Goal: Task Accomplishment & Management: Use online tool/utility

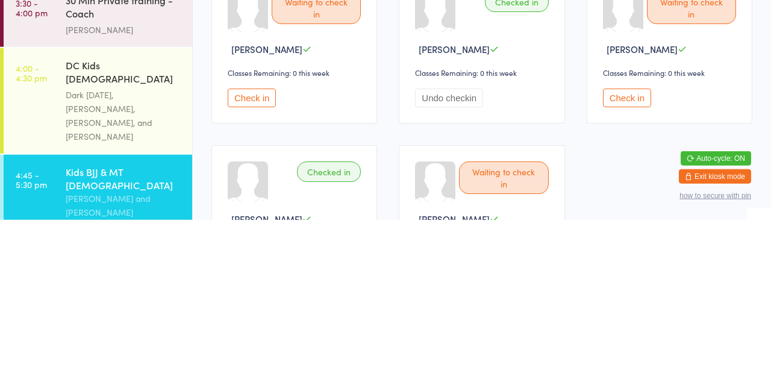
scroll to position [641, 0]
click at [58, 271] on link "4:00 - 4:30 pm DC Kids [DEMOGRAPHIC_DATA] Term 4 Tues Dark [DATE], [PERSON_NAME…" at bounding box center [98, 269] width 189 height 105
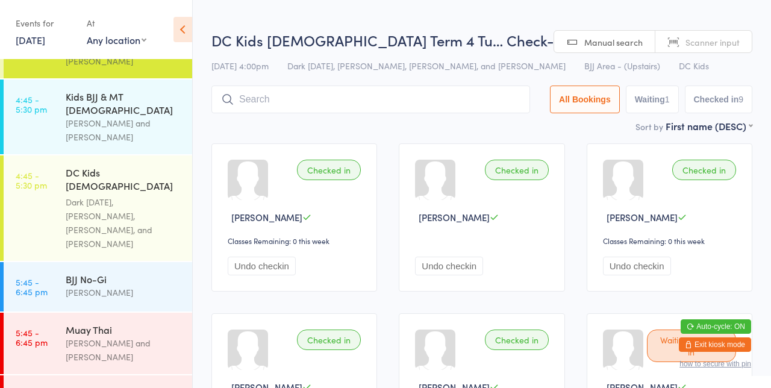
click at [50, 80] on link "4:45 - 5:30 pm Kids BJJ & MT [DEMOGRAPHIC_DATA] [PERSON_NAME] and [PERSON_NAME]" at bounding box center [98, 117] width 189 height 75
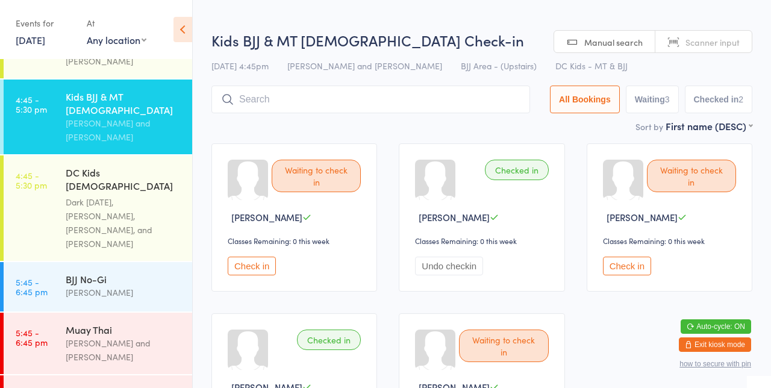
scroll to position [885, 0]
click at [62, 155] on link "4:45 - 5:30 pm DC Kids [DEMOGRAPHIC_DATA] Term 4 Week Dark [DATE], [PERSON_NAME…" at bounding box center [98, 207] width 189 height 105
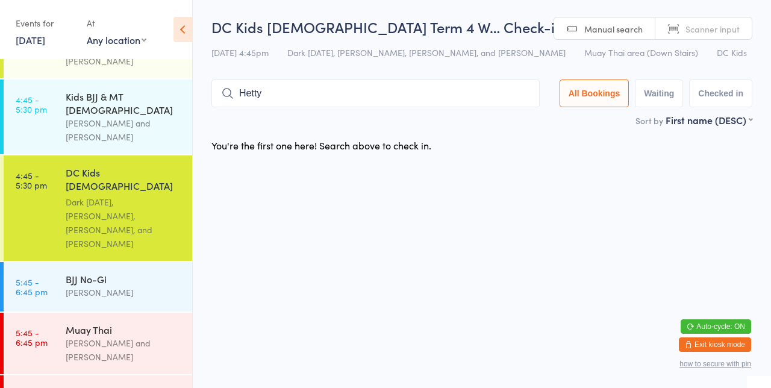
type input "Hetty"
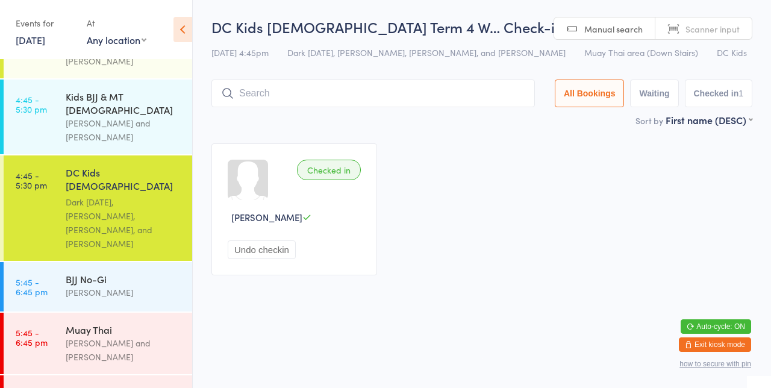
click at [256, 93] on input "search" at bounding box center [372, 94] width 323 height 28
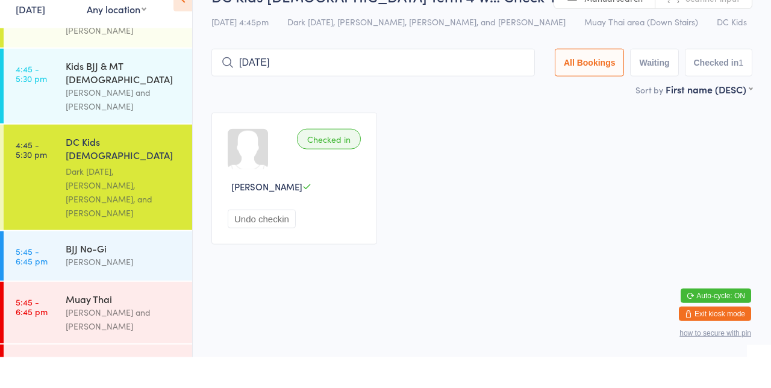
click at [320, 92] on input "[DATE]" at bounding box center [372, 94] width 323 height 28
type input "W"
type input "F"
type input "[PERSON_NAME]"
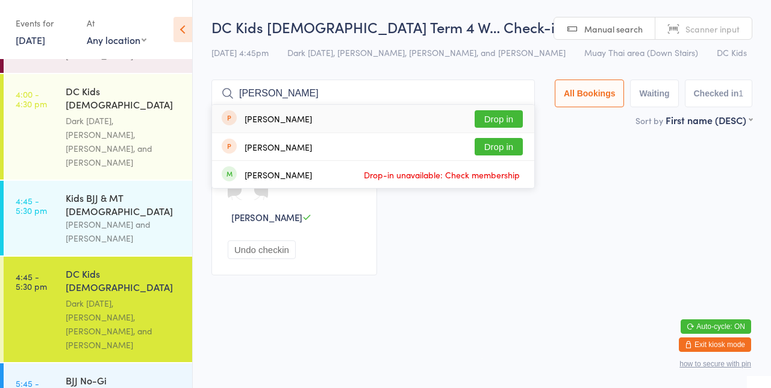
scroll to position [784, 0]
click at [66, 191] on div "Kids BJJ & MT [DEMOGRAPHIC_DATA]" at bounding box center [124, 204] width 116 height 27
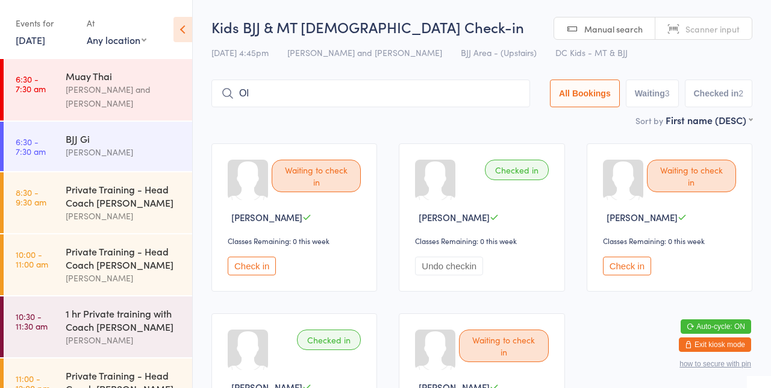
type input "O"
click at [139, 45] on select "Any location BJJ Area - (Upstairs) [GEOGRAPHIC_DATA] area (Down Stairs)" at bounding box center [117, 39] width 60 height 13
select select "1"
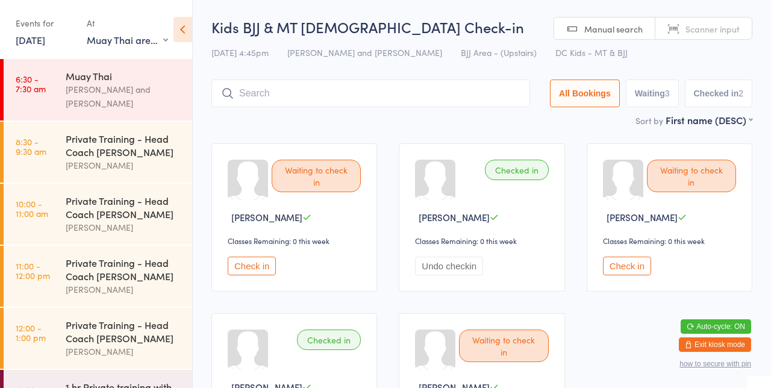
click at [141, 99] on div "[PERSON_NAME] and [PERSON_NAME]" at bounding box center [124, 97] width 116 height 28
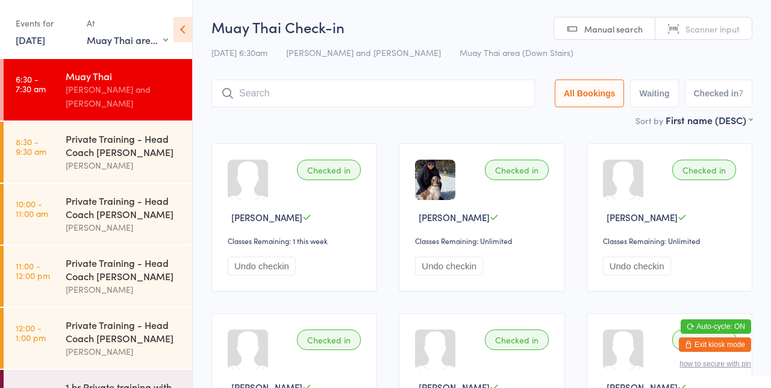
click at [175, 25] on icon at bounding box center [182, 29] width 19 height 25
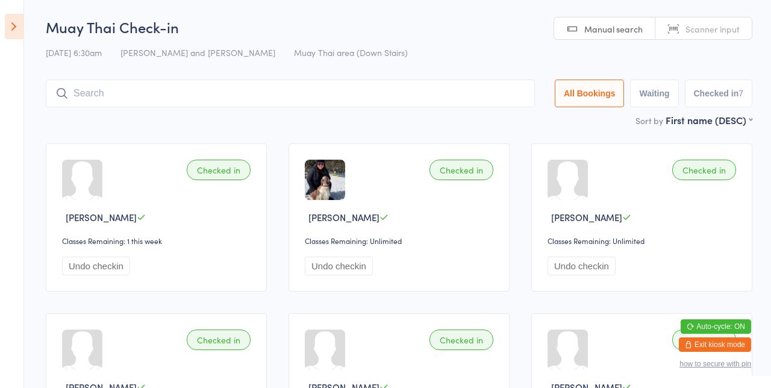
click at [656, 106] on button "Waiting" at bounding box center [654, 94] width 48 height 28
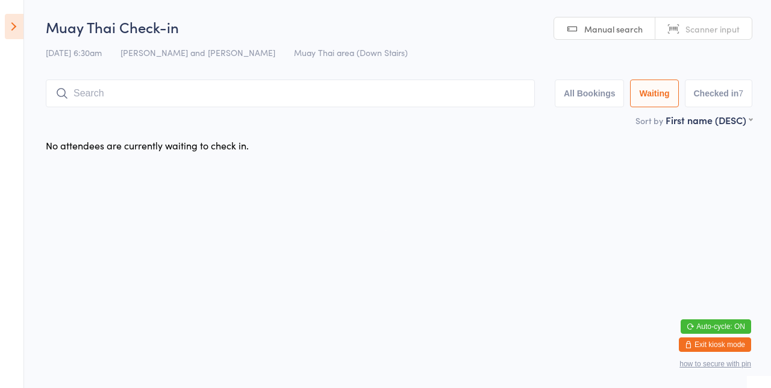
click at [8, 37] on icon at bounding box center [14, 26] width 19 height 25
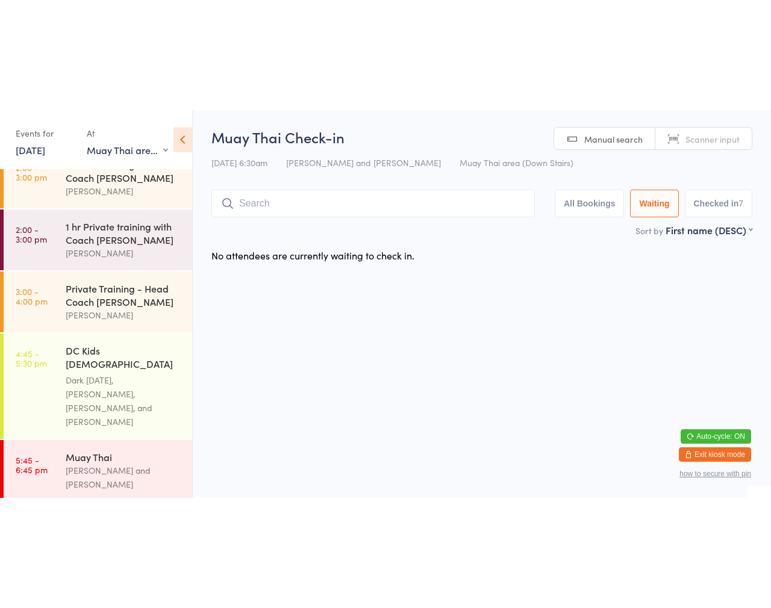
scroll to position [392, 0]
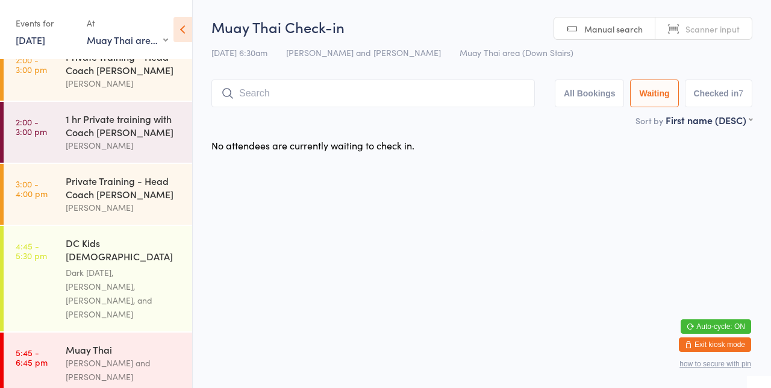
click at [133, 275] on div "Dark [DATE], [PERSON_NAME], [PERSON_NAME], and [PERSON_NAME]" at bounding box center [124, 293] width 116 height 55
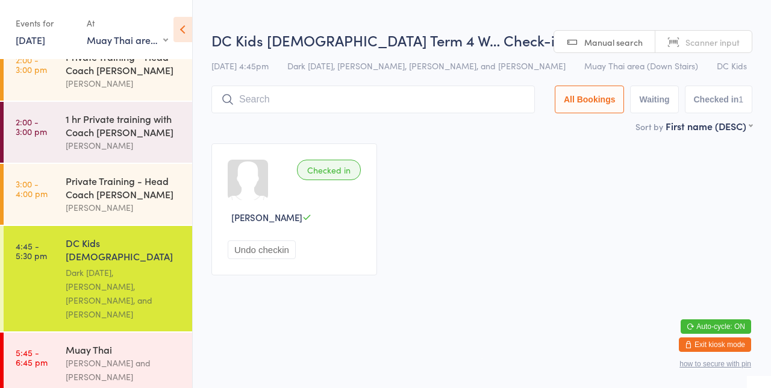
click at [116, 254] on div "DC Kids [DEMOGRAPHIC_DATA] Term 4 Week" at bounding box center [124, 251] width 116 height 30
click at [516, 161] on div "Checked in [PERSON_NAME] Undo checkin" at bounding box center [482, 210] width 563 height 154
click at [427, 94] on input "search" at bounding box center [372, 100] width 323 height 28
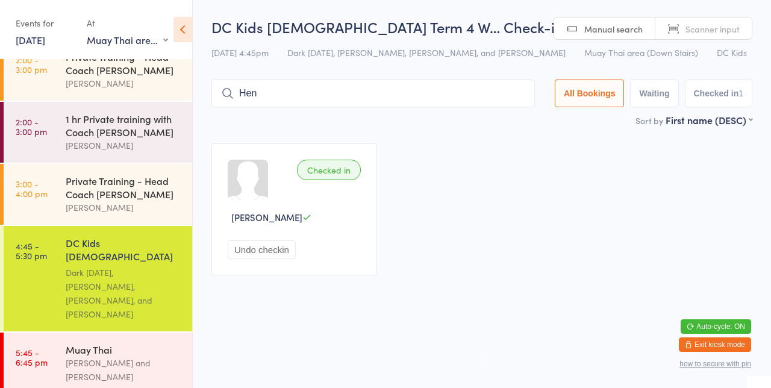
type input "[PERSON_NAME]"
click at [564, 187] on div "Checked in [PERSON_NAME] Undo checkin" at bounding box center [482, 210] width 563 height 154
click at [529, 197] on div "Checked in [PERSON_NAME] Undo checkin" at bounding box center [482, 210] width 563 height 154
click at [416, 98] on input "[PERSON_NAME]" at bounding box center [372, 94] width 323 height 28
click at [419, 95] on input "[PERSON_NAME]" at bounding box center [372, 94] width 323 height 28
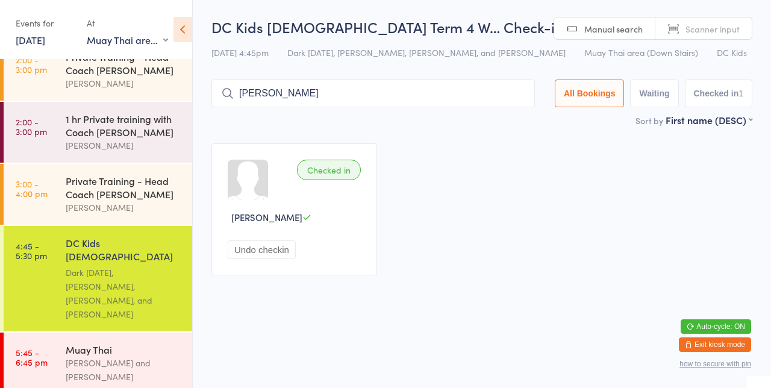
click at [413, 98] on input "[PERSON_NAME]" at bounding box center [372, 94] width 323 height 28
click at [418, 99] on input "[PERSON_NAME]" at bounding box center [372, 94] width 323 height 28
click at [365, 97] on input "[PERSON_NAME]" at bounding box center [372, 94] width 323 height 28
click at [531, 105] on input "[PERSON_NAME]" at bounding box center [372, 94] width 323 height 28
click at [526, 94] on input "[PERSON_NAME]" at bounding box center [372, 94] width 323 height 28
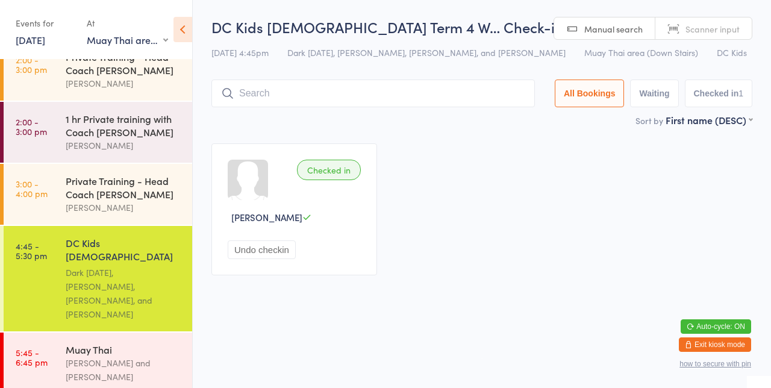
type input "B"
click at [373, 91] on input "[PERSON_NAME]" at bounding box center [372, 94] width 323 height 28
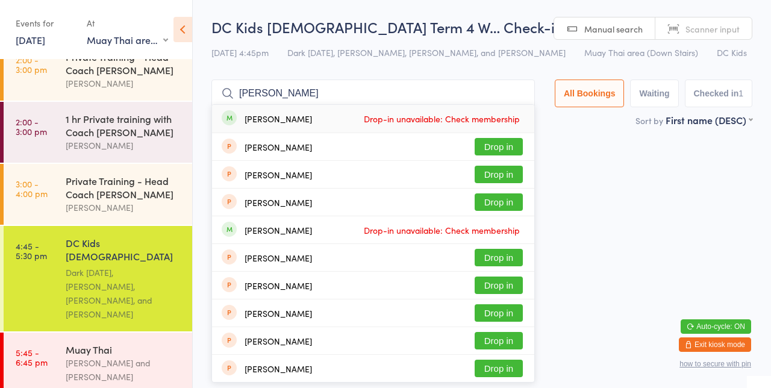
type input "[PERSON_NAME]"
click at [468, 128] on div "[PERSON_NAME] Drop-in unavailable: Check membership" at bounding box center [373, 119] width 322 height 28
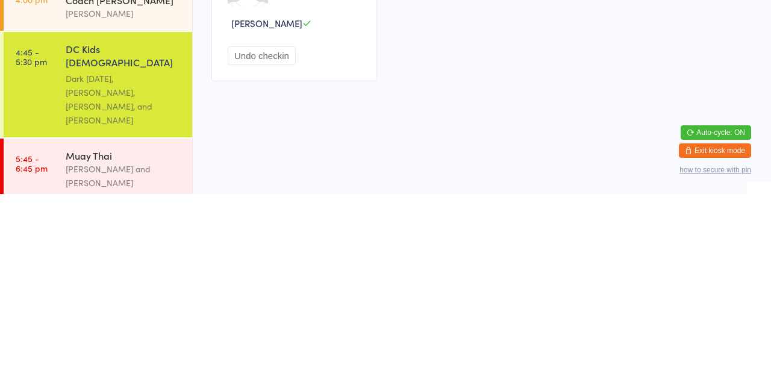
click at [530, 307] on html "You have now entered Kiosk Mode. Members will be able to check themselves in us…" at bounding box center [385, 194] width 771 height 388
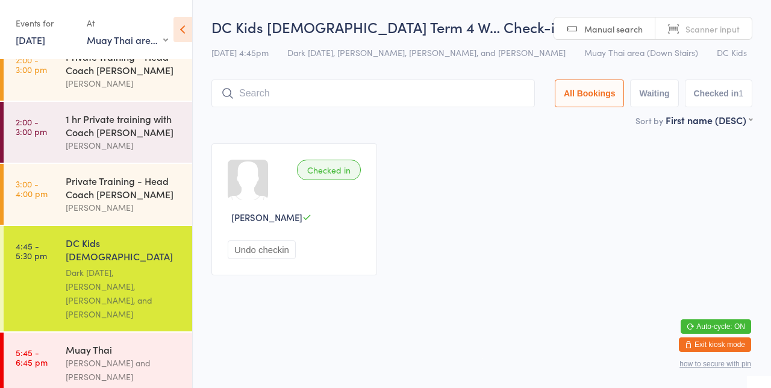
click at [429, 81] on input "search" at bounding box center [372, 94] width 323 height 28
click at [324, 98] on input "[PERSON_NAME]" at bounding box center [372, 94] width 323 height 28
click at [339, 97] on input "[PERSON_NAME]" at bounding box center [372, 94] width 323 height 28
click at [332, 105] on input "[PERSON_NAME]" at bounding box center [372, 94] width 323 height 28
click at [347, 98] on input "[PERSON_NAME]" at bounding box center [372, 94] width 323 height 28
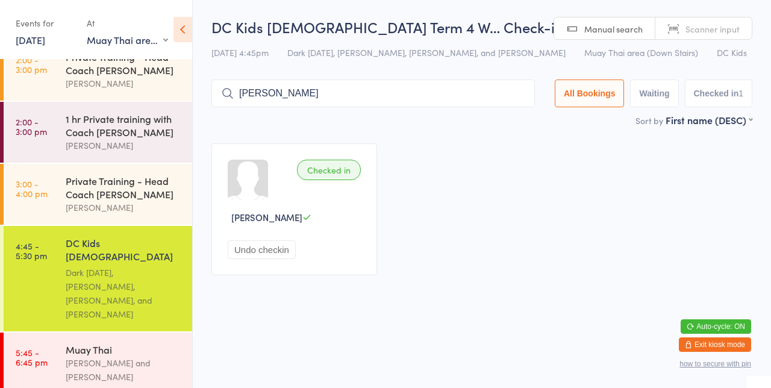
type input "[PERSON_NAME]"
click at [336, 96] on input "[PERSON_NAME]" at bounding box center [372, 94] width 323 height 28
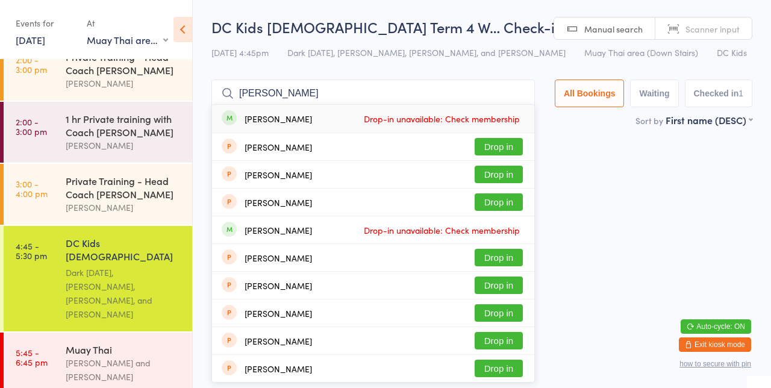
click at [524, 96] on input "[PERSON_NAME]" at bounding box center [372, 94] width 323 height 28
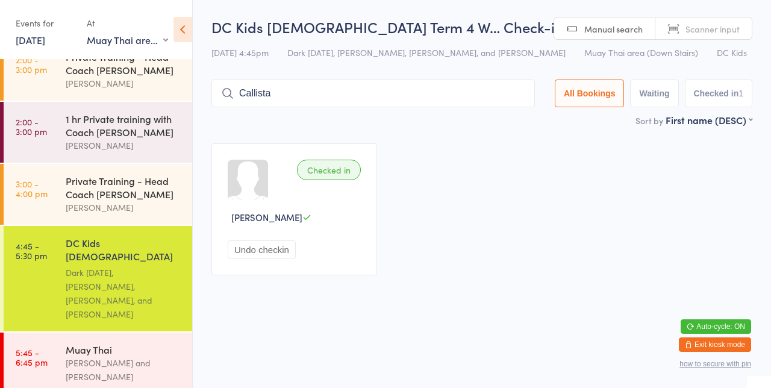
type input "Callista"
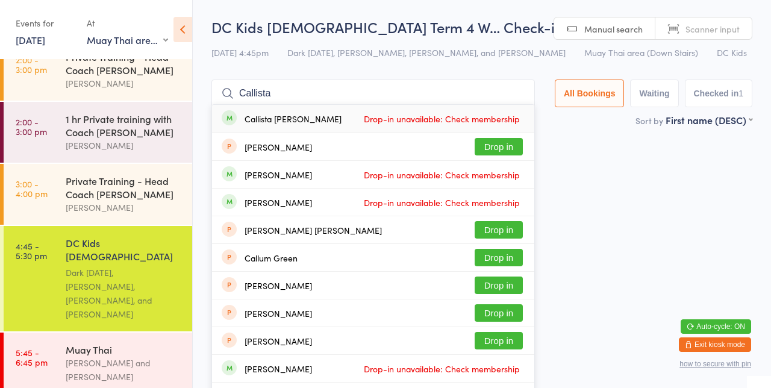
click at [525, 92] on input "Callista" at bounding box center [372, 94] width 323 height 28
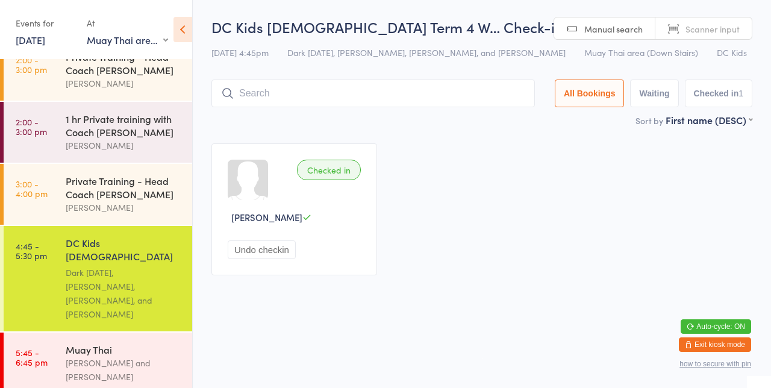
click at [520, 95] on input "search" at bounding box center [372, 94] width 323 height 28
type input "Jord"
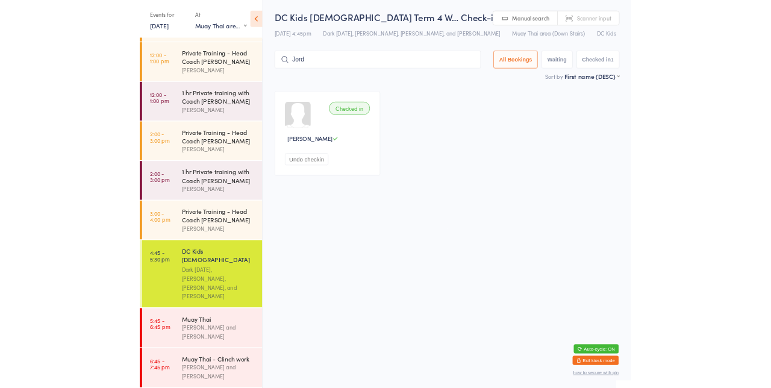
scroll to position [225, 0]
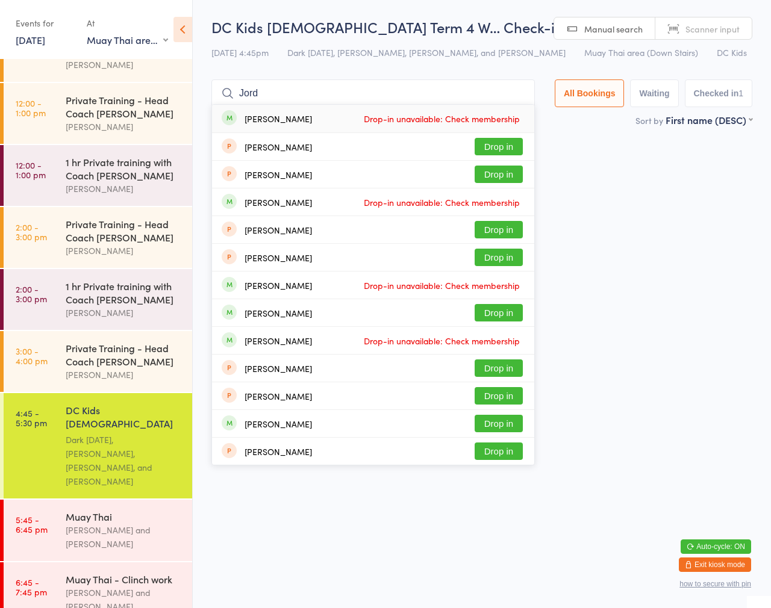
click at [504, 328] on div "[PERSON_NAME] Drop-in unavailable: Check membership" at bounding box center [373, 340] width 322 height 27
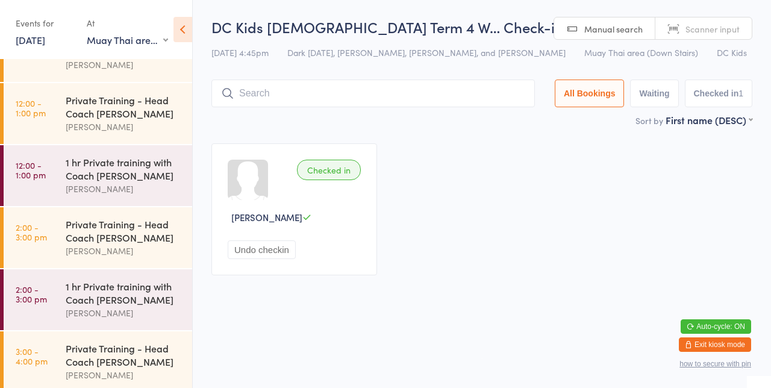
scroll to position [392, 0]
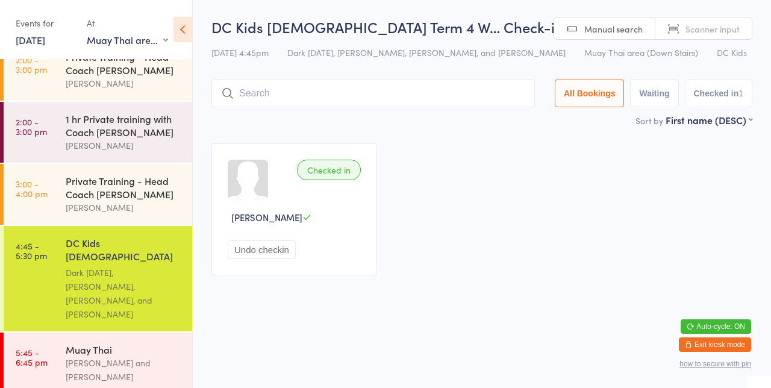
click at [552, 148] on div "Checked in [PERSON_NAME] Undo checkin" at bounding box center [482, 210] width 563 height 154
click at [110, 266] on div "Dark [DATE], [PERSON_NAME], [PERSON_NAME], and [PERSON_NAME]" at bounding box center [124, 293] width 116 height 55
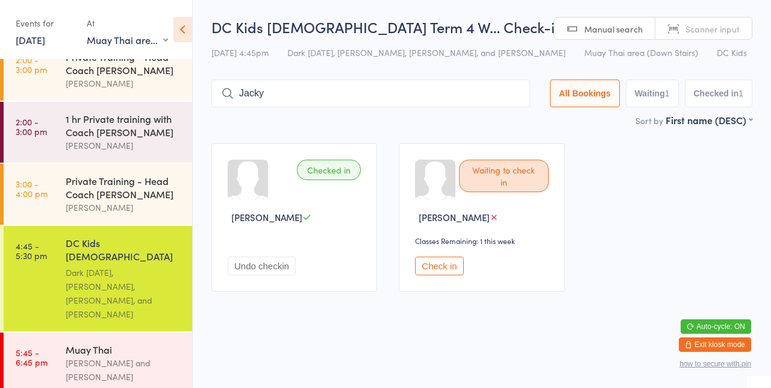
type input "Jacky"
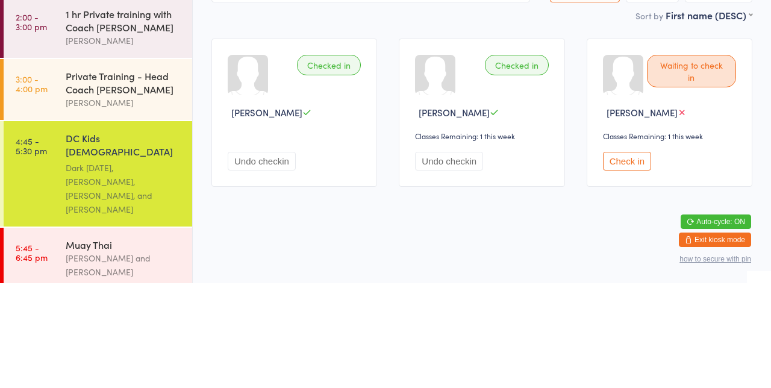
scroll to position [395, 0]
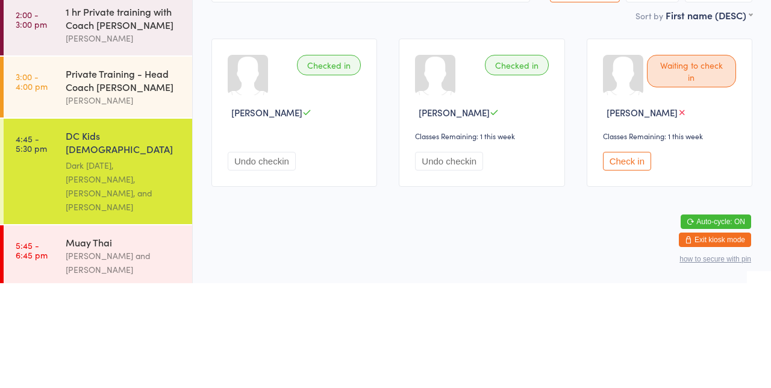
click at [382, 294] on div "Checked in [PERSON_NAME] Undo checkin Checked in [PERSON_NAME] Classes Remainin…" at bounding box center [482, 218] width 563 height 170
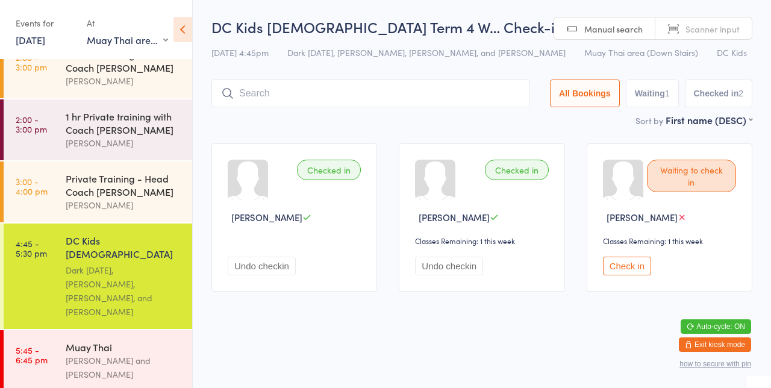
click at [119, 354] on div "[PERSON_NAME] and [PERSON_NAME]" at bounding box center [124, 368] width 116 height 28
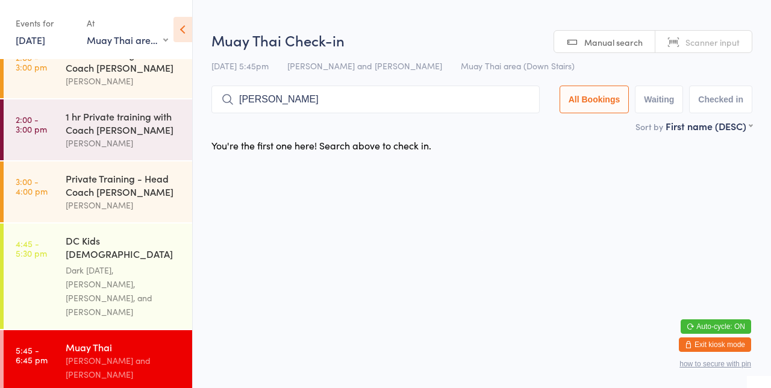
type input "[PERSON_NAME]"
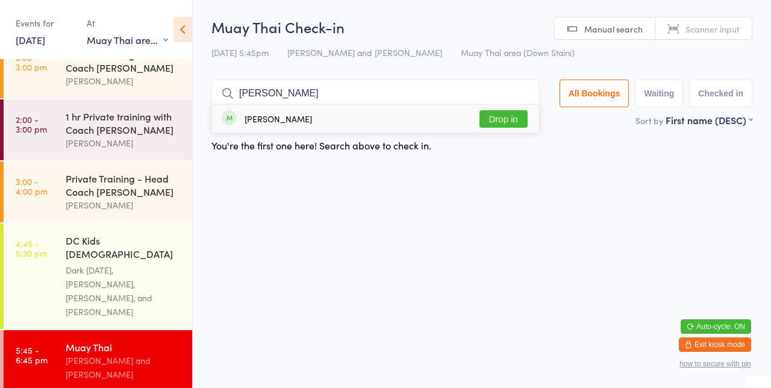
click at [517, 119] on button "Drop in" at bounding box center [503, 118] width 48 height 17
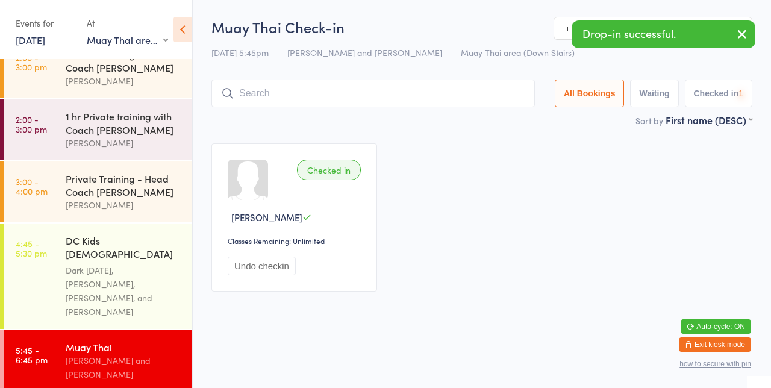
click at [594, 148] on div "Checked in [PERSON_NAME] Classes Remaining: Unlimited Undo checkin" at bounding box center [482, 218] width 563 height 170
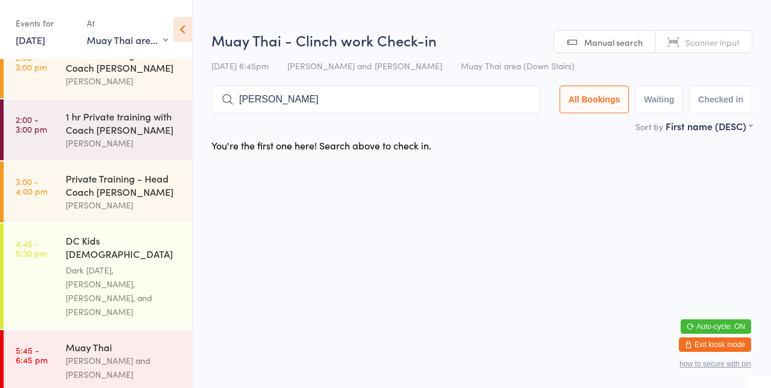
type input "[PERSON_NAME]"
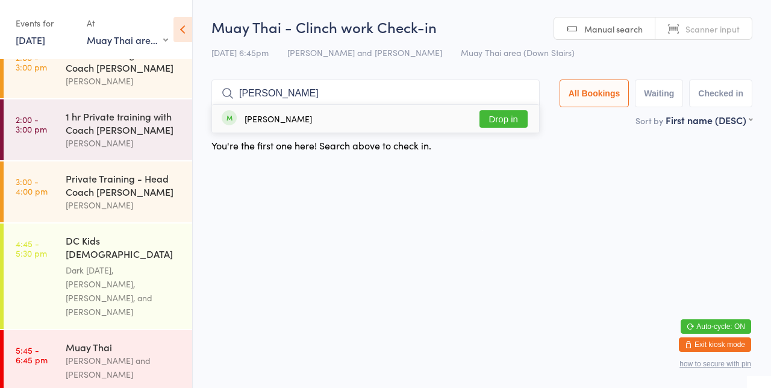
click at [502, 120] on button "Drop in" at bounding box center [503, 118] width 48 height 17
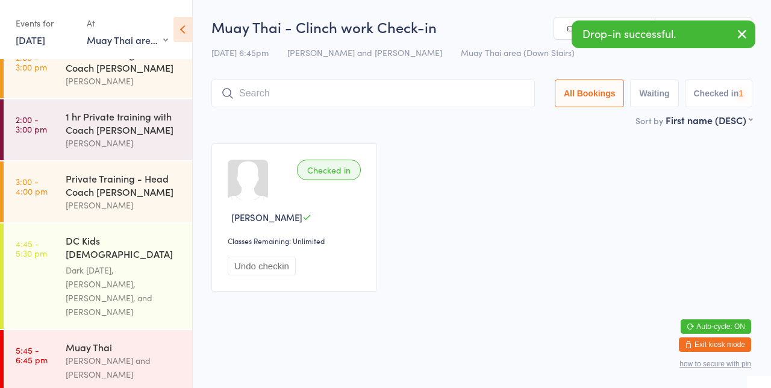
click at [569, 143] on div "Checked in [PERSON_NAME] Classes Remaining: Unlimited Undo checkin" at bounding box center [482, 218] width 563 height 170
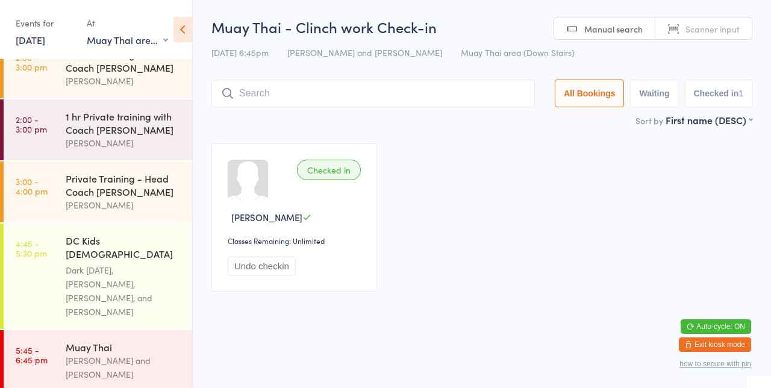
click at [58, 364] on link "5:45 - 6:45 pm Muay Thai [PERSON_NAME] and [PERSON_NAME]" at bounding box center [98, 360] width 189 height 61
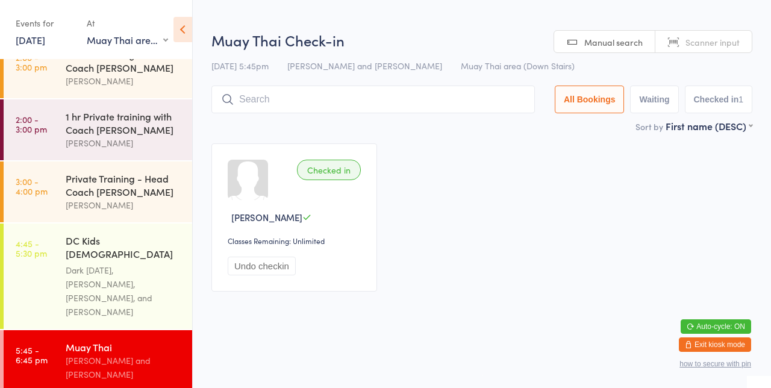
click at [90, 354] on div "[PERSON_NAME] and [PERSON_NAME]" at bounding box center [124, 368] width 116 height 28
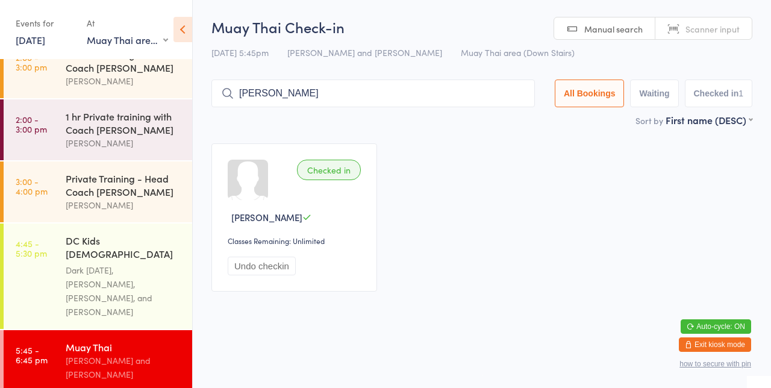
type input "[PERSON_NAME]"
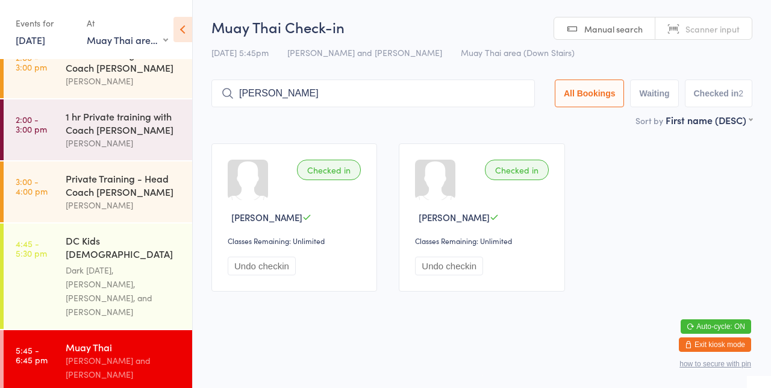
type input "[PERSON_NAME]"
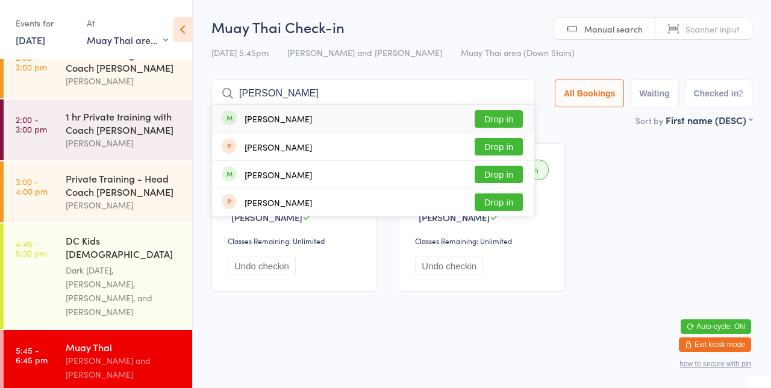
click at [511, 122] on button "Drop in" at bounding box center [499, 118] width 48 height 17
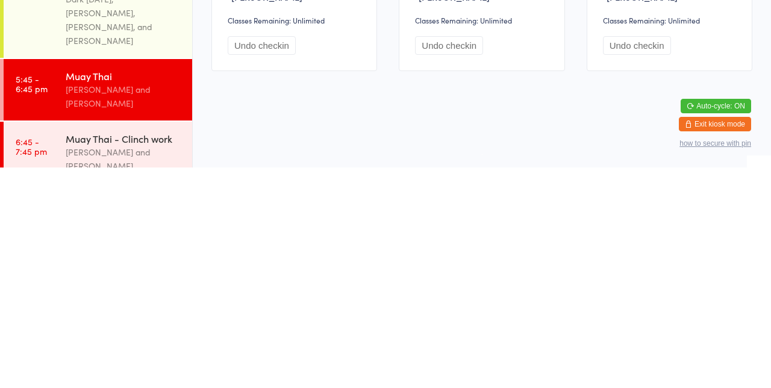
scroll to position [395, 0]
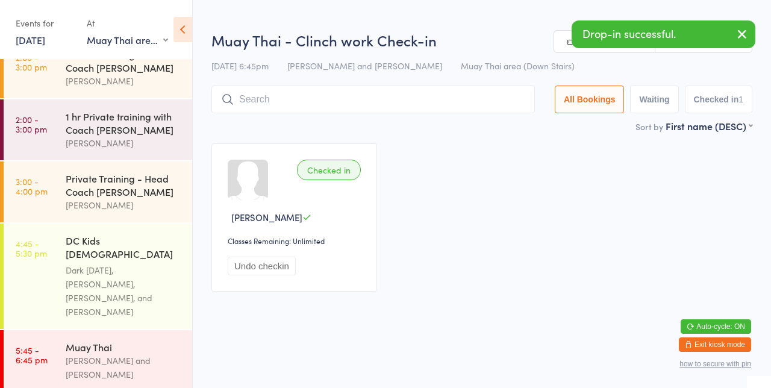
click at [94, 192] on div "Private Training - Head Coach [PERSON_NAME]" at bounding box center [124, 185] width 116 height 27
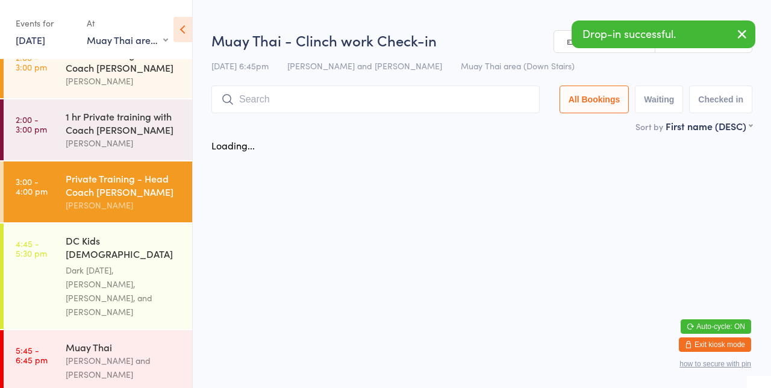
click at [385, 104] on input "search" at bounding box center [375, 100] width 328 height 28
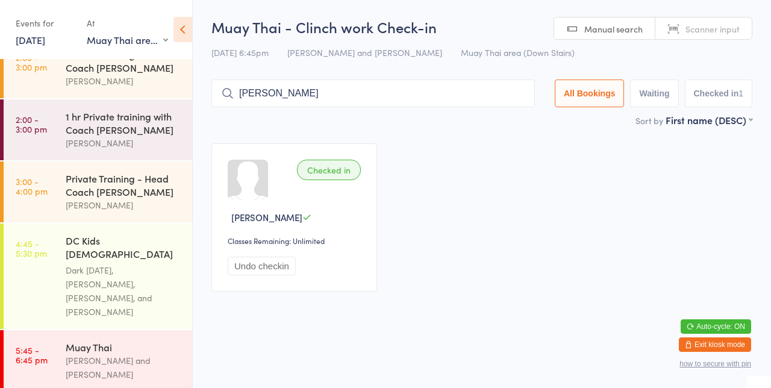
type input "[PERSON_NAME]"
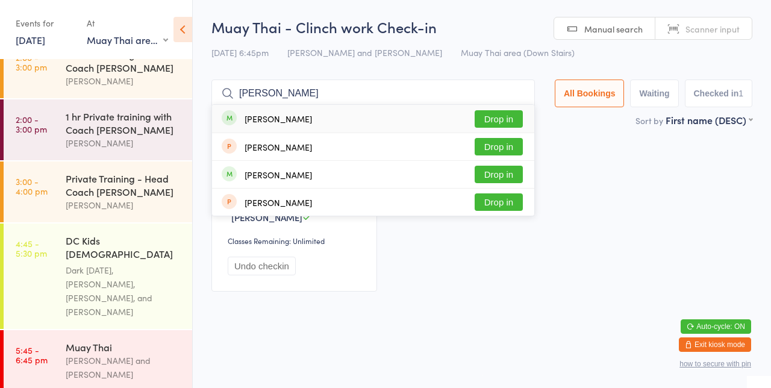
click at [505, 122] on button "Drop in" at bounding box center [499, 118] width 48 height 17
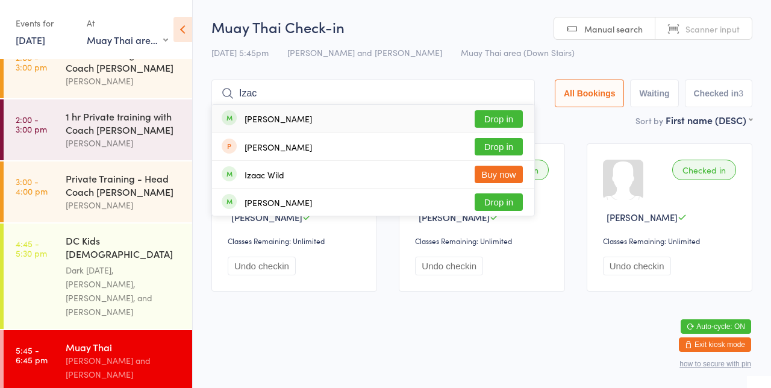
type input "Izac s"
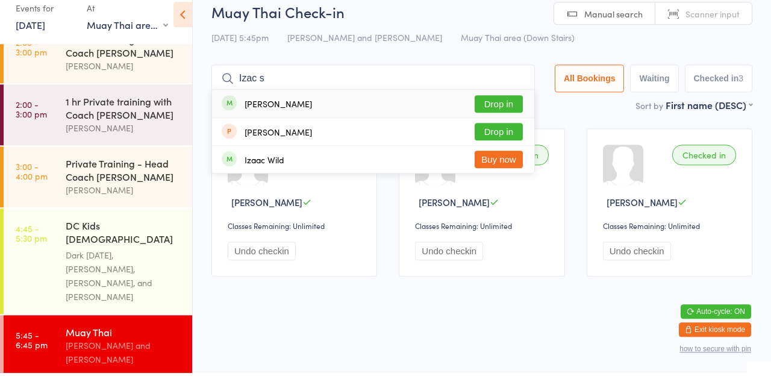
click at [513, 120] on button "Drop in" at bounding box center [499, 118] width 48 height 17
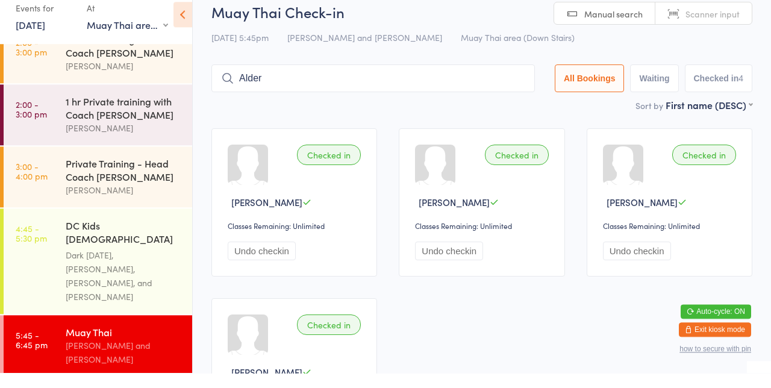
type input "Alder"
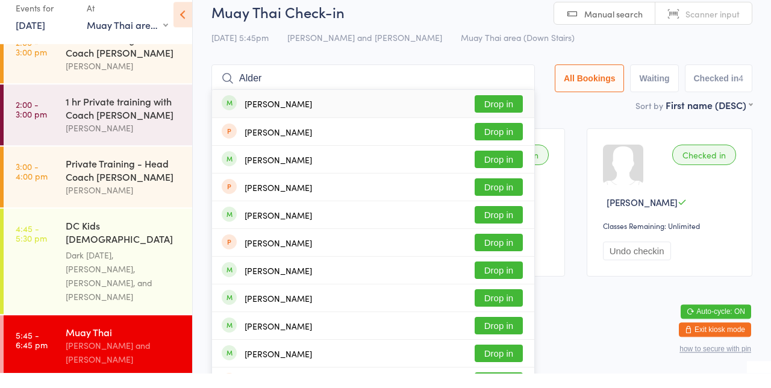
click at [507, 121] on button "Drop in" at bounding box center [499, 118] width 48 height 17
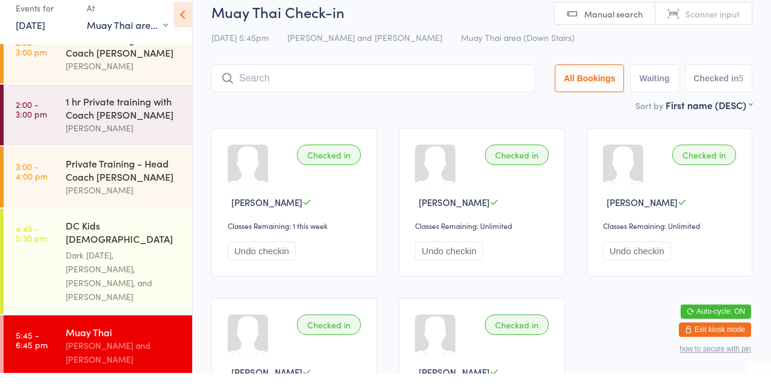
click at [426, 132] on main "Muay Thai Check-in [DATE] 5:45pm [PERSON_NAME] and [PERSON_NAME] Muay Thai area…" at bounding box center [481, 244] width 541 height 455
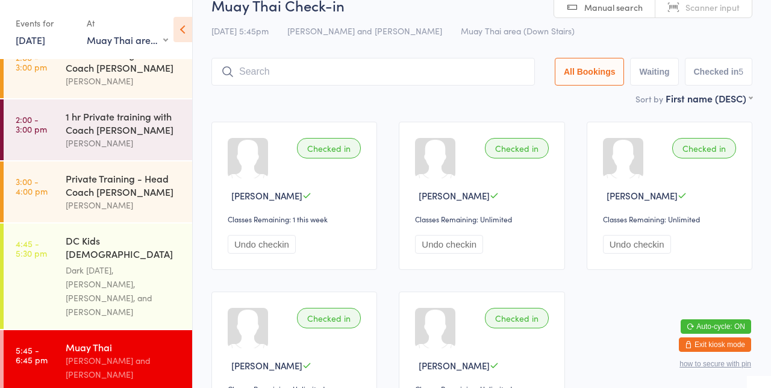
scroll to position [22, 0]
click at [410, 76] on input "search" at bounding box center [372, 72] width 323 height 28
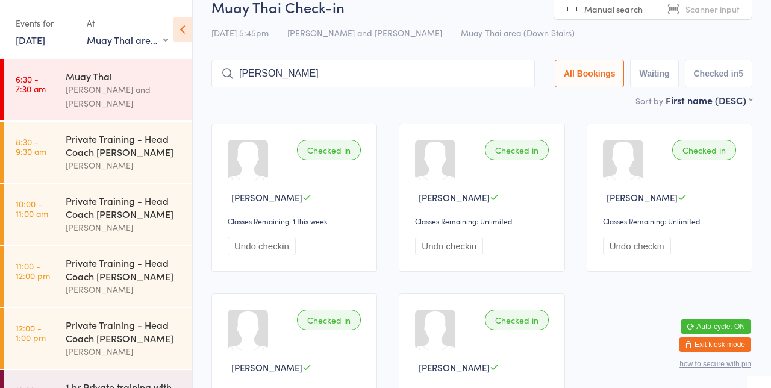
scroll to position [0, 0]
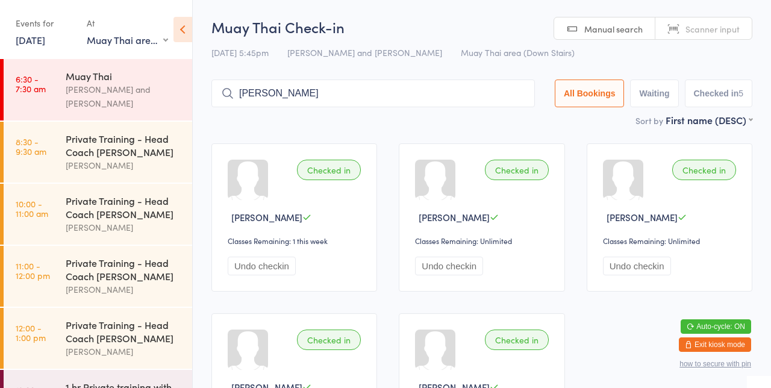
click at [376, 93] on input "[PERSON_NAME]" at bounding box center [372, 94] width 323 height 28
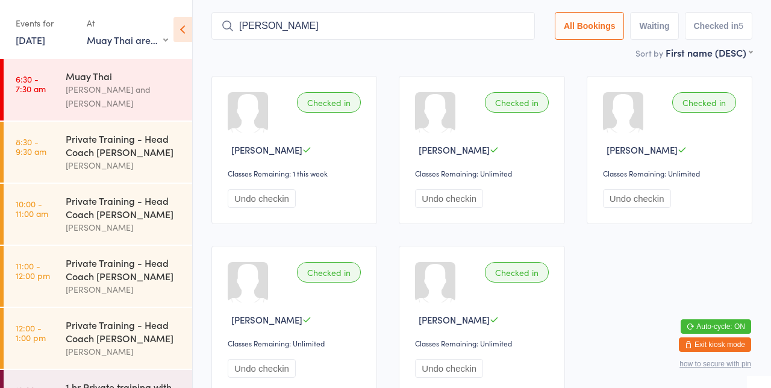
scroll to position [80, 0]
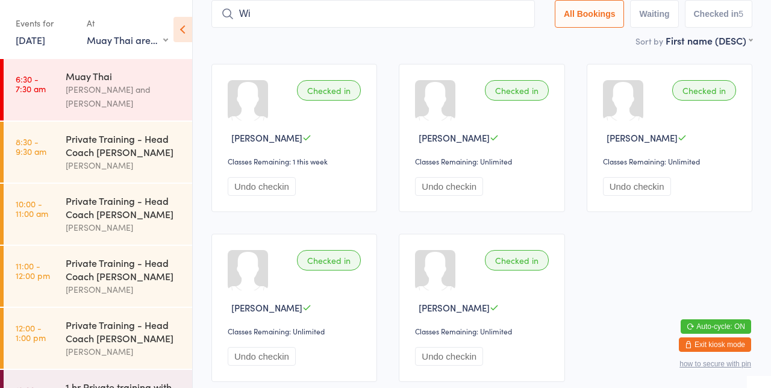
type input "W"
type input "Sloane"
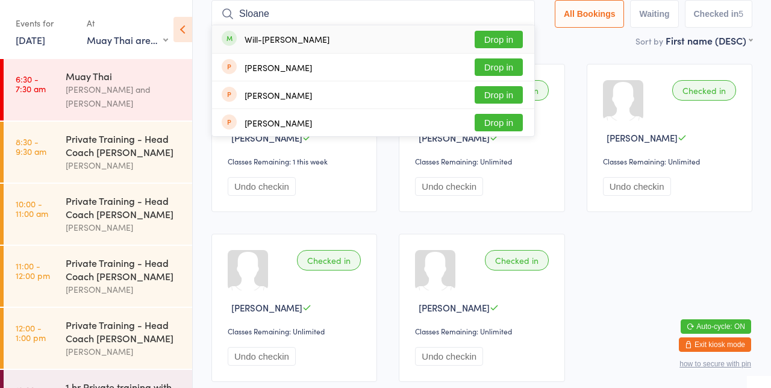
click at [508, 43] on button "Drop in" at bounding box center [499, 39] width 48 height 17
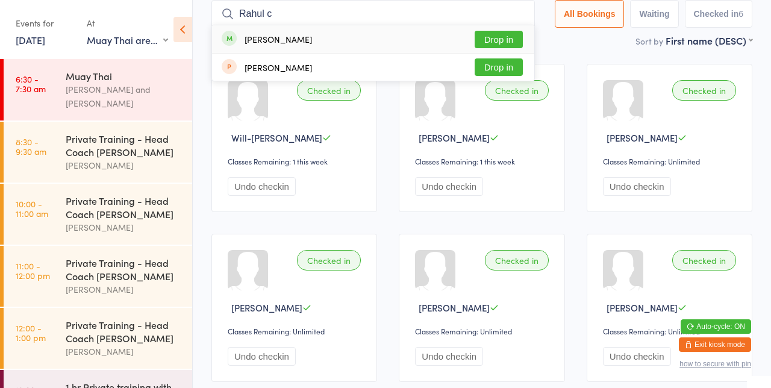
type input "[PERSON_NAME]"
click at [504, 37] on button "Drop in" at bounding box center [499, 39] width 48 height 17
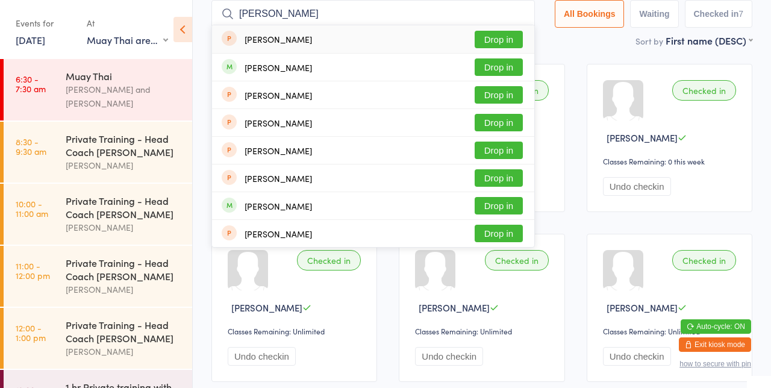
type input "[PERSON_NAME]"
click at [504, 64] on button "Drop in" at bounding box center [499, 66] width 48 height 17
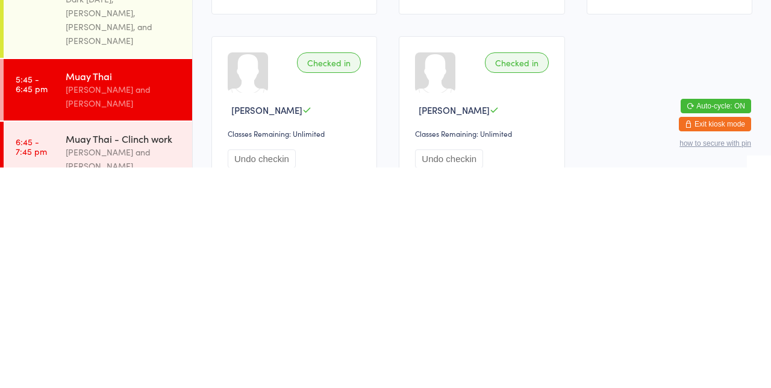
scroll to position [395, 0]
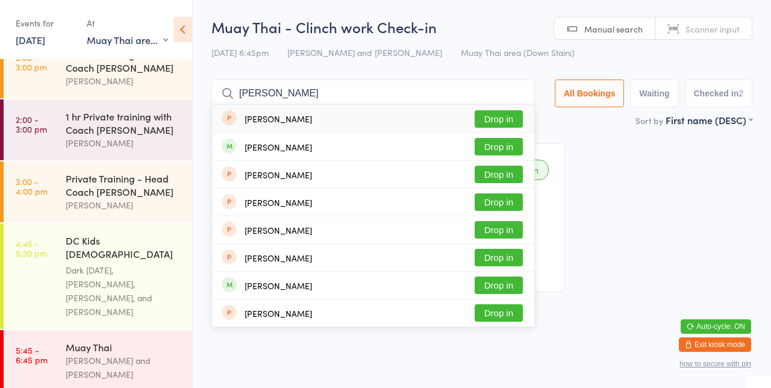
type input "[PERSON_NAME]"
click at [516, 149] on button "Drop in" at bounding box center [499, 146] width 48 height 17
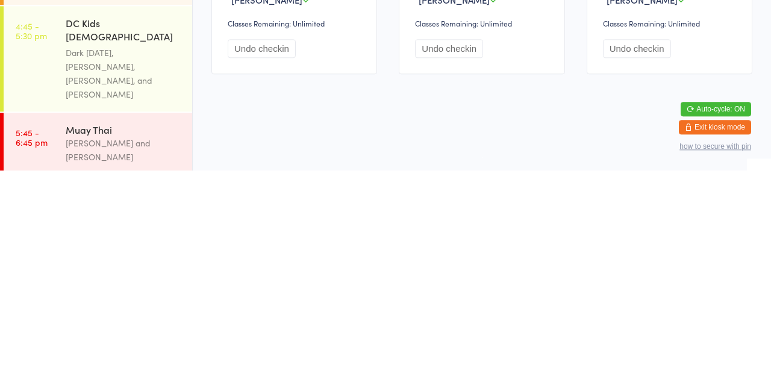
click at [128, 354] on div "[PERSON_NAME] and [PERSON_NAME]" at bounding box center [124, 368] width 116 height 28
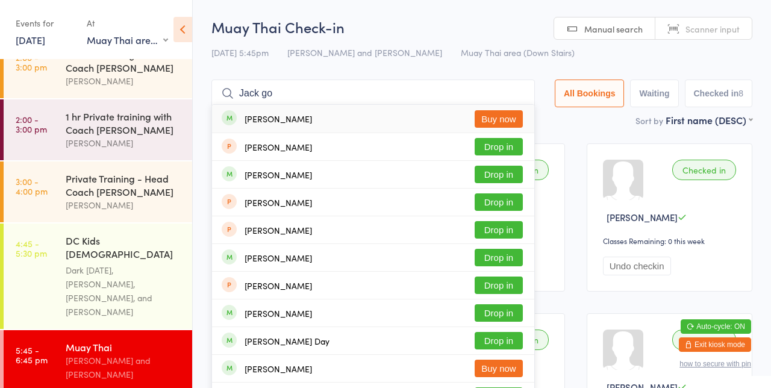
type input "Jack go"
click at [287, 183] on div "[PERSON_NAME] Drop in" at bounding box center [373, 174] width 322 height 27
type input "Jack go"
click at [511, 149] on button "Drop in" at bounding box center [499, 146] width 48 height 17
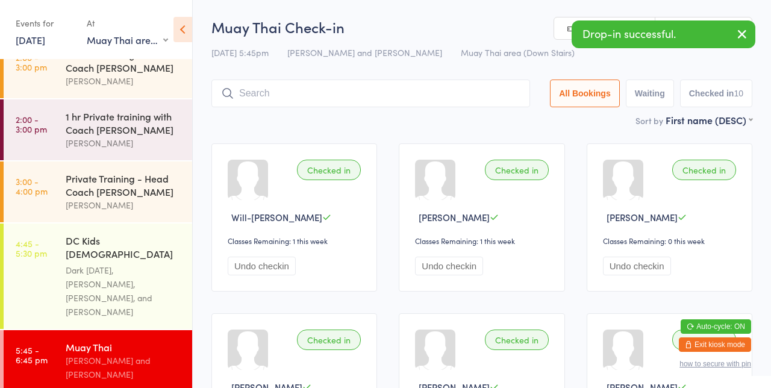
click at [434, 125] on div "Sort by First name (DESC) First name (ASC) First name (DESC) Last name (ASC) La…" at bounding box center [481, 119] width 541 height 13
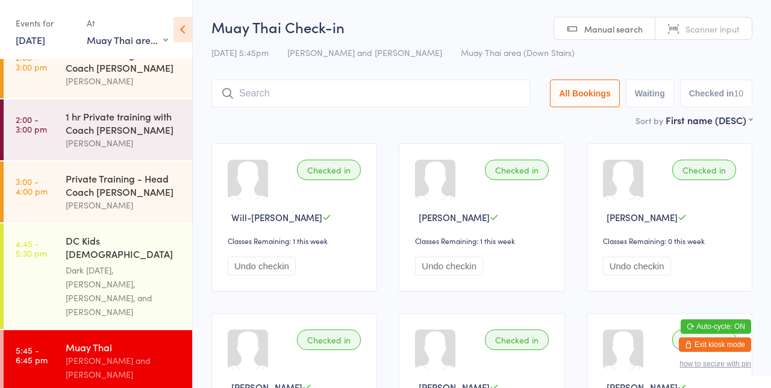
click at [398, 92] on input "search" at bounding box center [370, 94] width 319 height 28
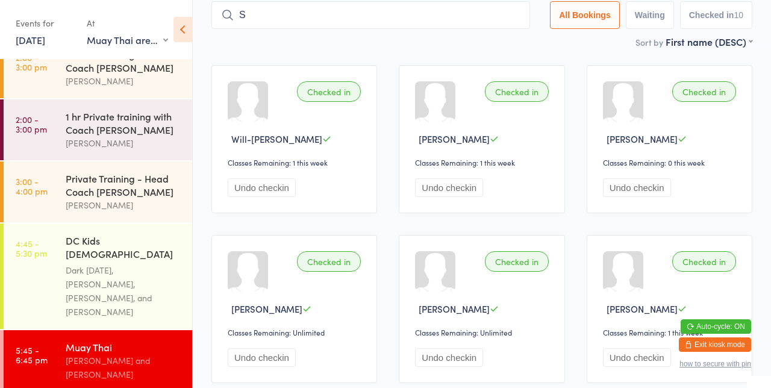
scroll to position [80, 0]
type input "[PERSON_NAME]"
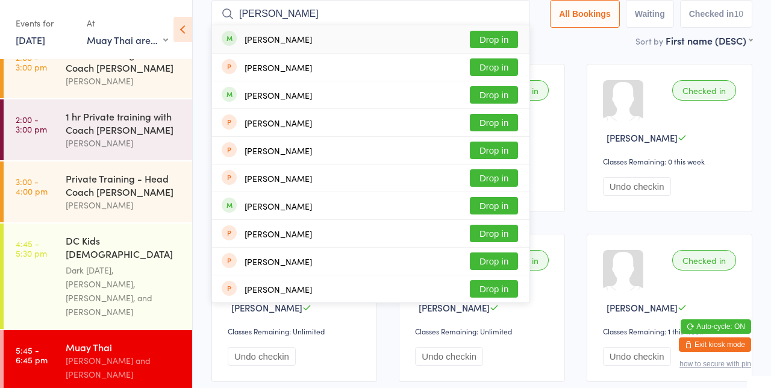
click at [508, 42] on button "Drop in" at bounding box center [494, 39] width 48 height 17
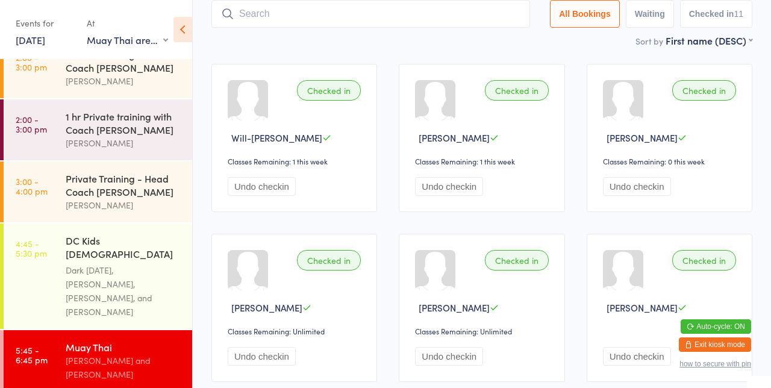
click at [536, 52] on main "Muay Thai Check-in [DATE] 5:45pm [PERSON_NAME] and [PERSON_NAME] Muay Thai area…" at bounding box center [481, 334] width 541 height 795
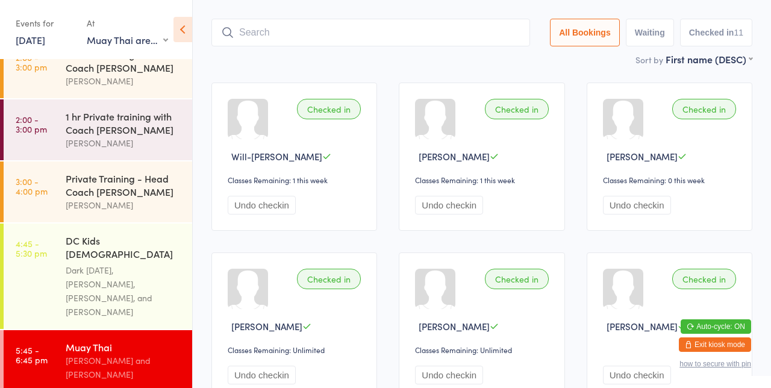
scroll to position [0, 0]
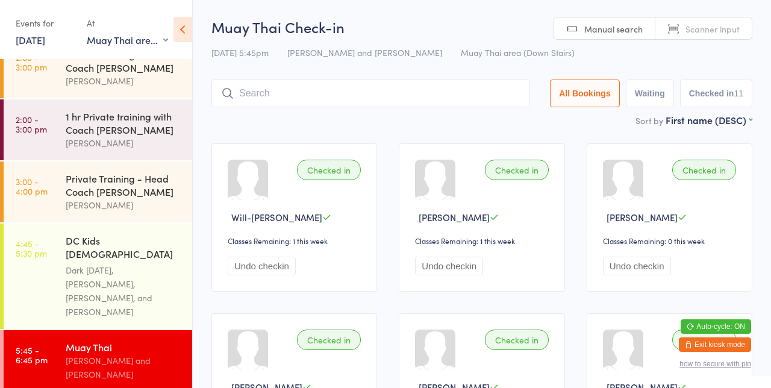
click at [334, 89] on input "search" at bounding box center [370, 94] width 319 height 28
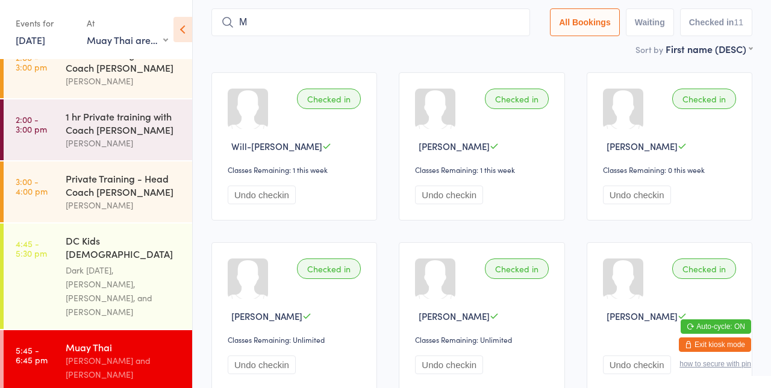
scroll to position [80, 0]
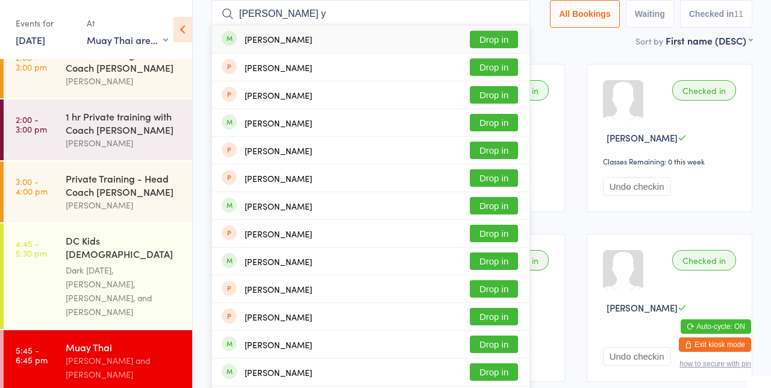
type input "[PERSON_NAME]"
click at [386, 36] on div "[PERSON_NAME] Drop in" at bounding box center [370, 39] width 317 height 28
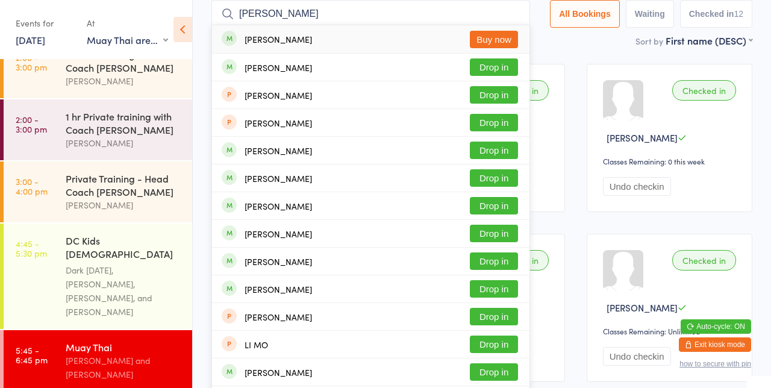
click at [365, 15] on input "[PERSON_NAME]" at bounding box center [370, 14] width 319 height 28
click at [428, 16] on input "[PERSON_NAME]" at bounding box center [370, 14] width 319 height 28
type input "[PERSON_NAME] be"
click at [513, 67] on button "Drop in" at bounding box center [494, 66] width 48 height 17
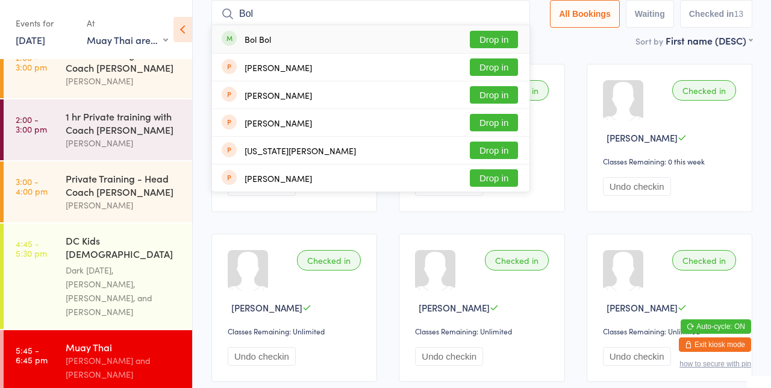
type input "Bol"
click at [495, 42] on button "Drop in" at bounding box center [494, 39] width 48 height 17
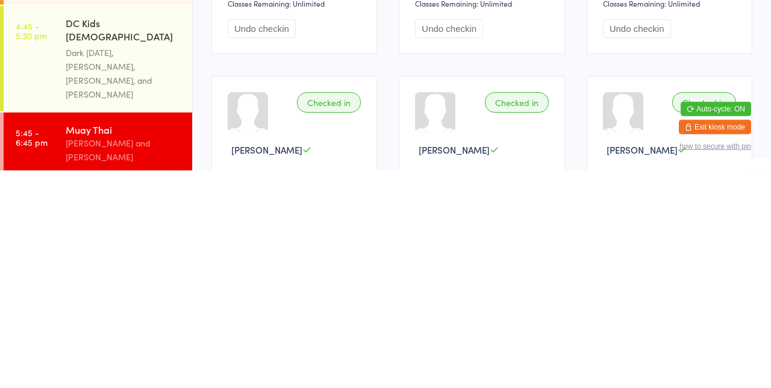
scroll to position [198, 0]
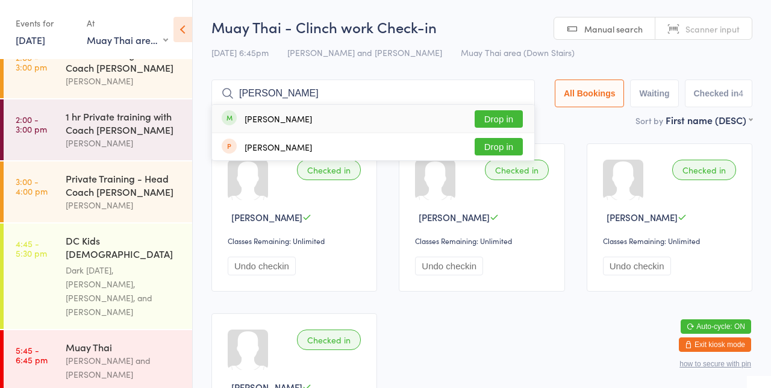
type input "[PERSON_NAME]"
click at [504, 121] on button "Drop in" at bounding box center [499, 118] width 48 height 17
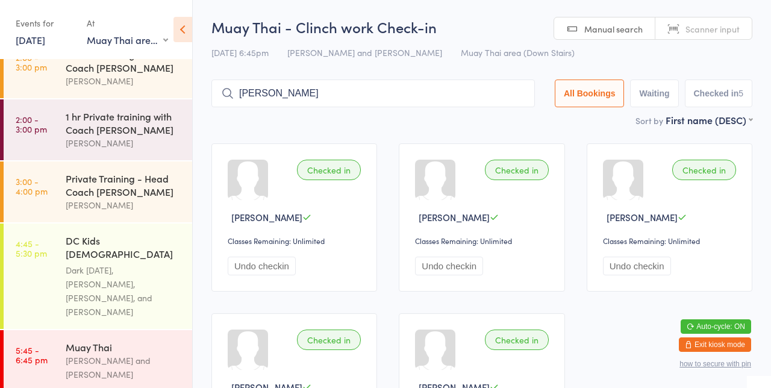
type input "[PERSON_NAME]"
click at [503, 126] on button "Drop in" at bounding box center [499, 118] width 48 height 17
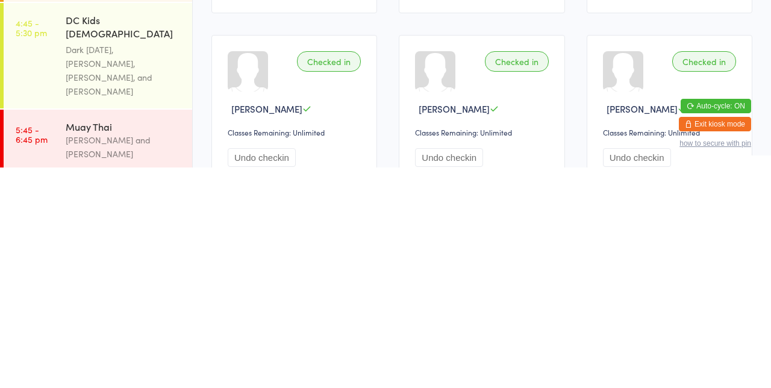
scroll to position [59, 0]
click at [411, 329] on html "You have now entered Kiosk Mode. Members will be able to check themselves in us…" at bounding box center [385, 135] width 771 height 388
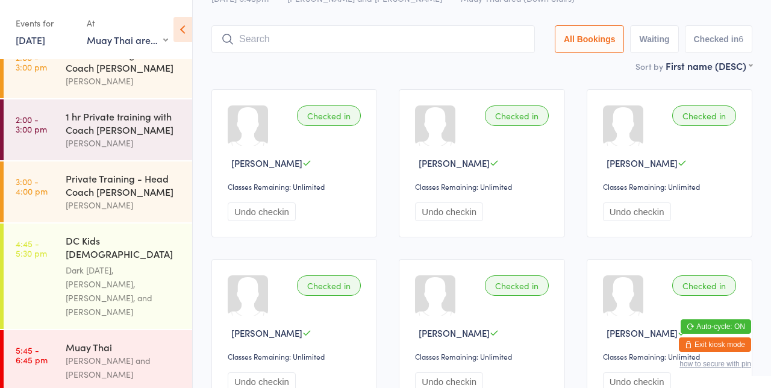
scroll to position [0, 0]
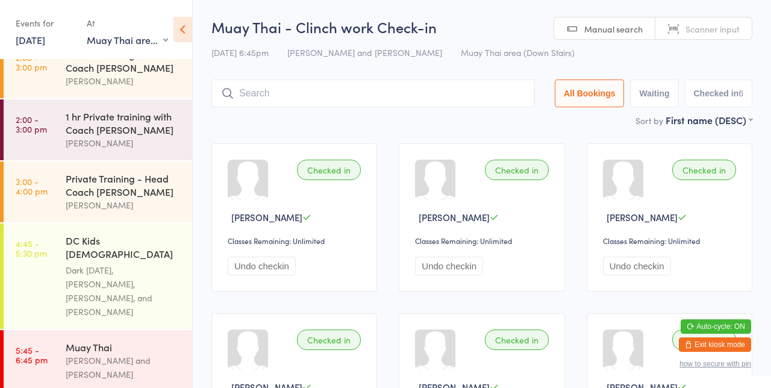
click at [373, 106] on input "search" at bounding box center [372, 94] width 323 height 28
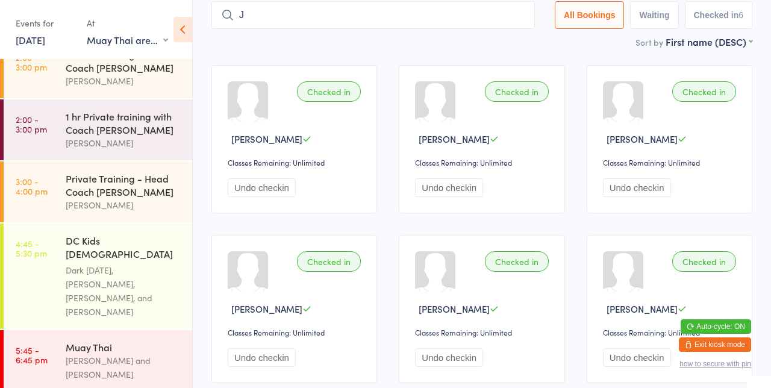
scroll to position [80, 0]
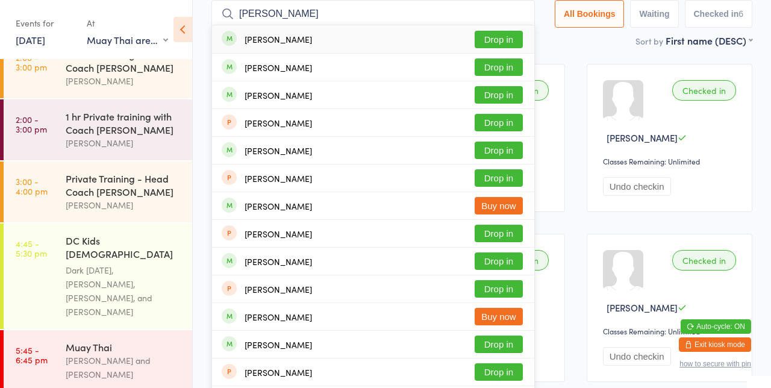
type input "[PERSON_NAME]"
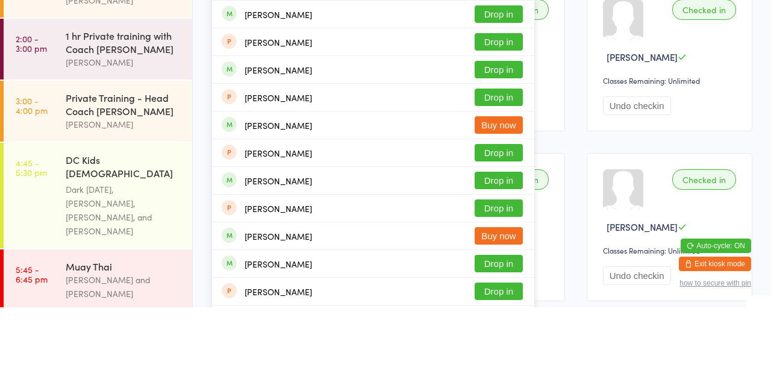
click at [508, 263] on button "Drop in" at bounding box center [499, 260] width 48 height 17
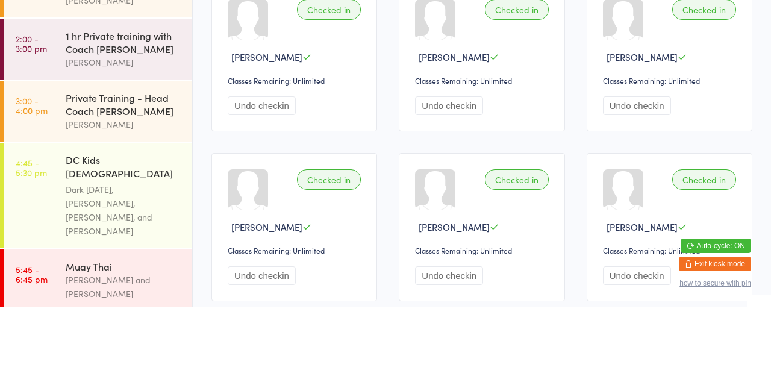
scroll to position [0, 0]
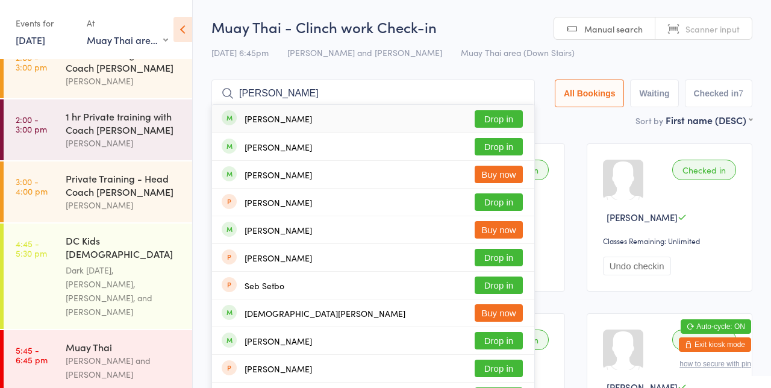
type input "[PERSON_NAME]"
click at [514, 151] on button "Drop in" at bounding box center [499, 146] width 48 height 17
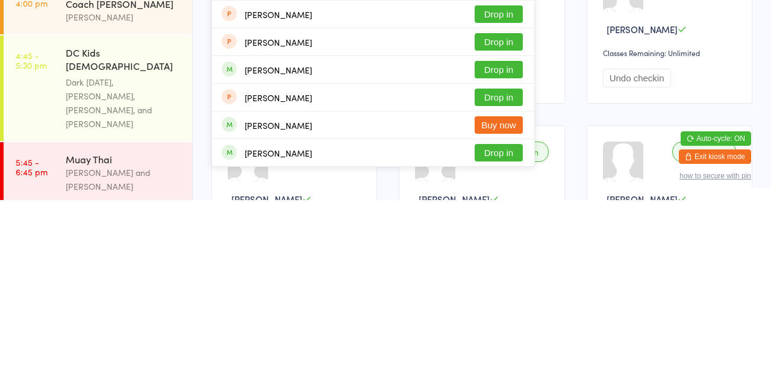
type input "[PERSON_NAME]"
click at [511, 342] on button "Drop in" at bounding box center [499, 340] width 48 height 17
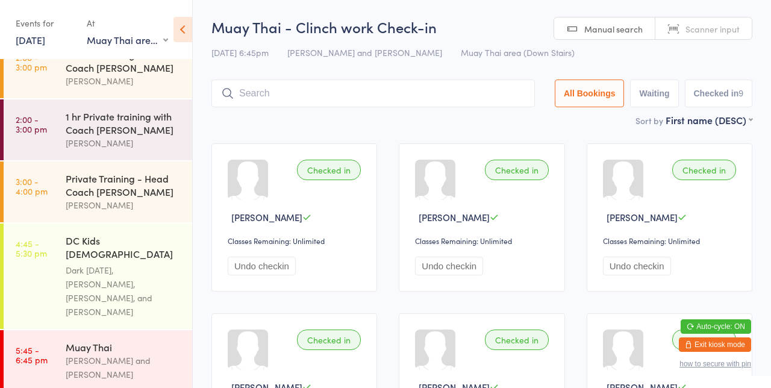
type input "S"
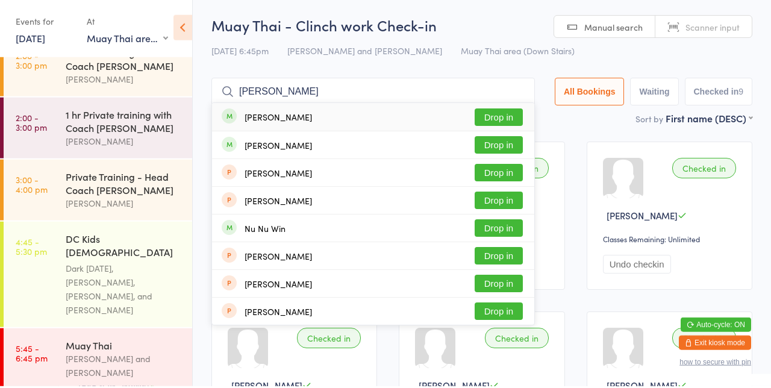
type input "[PERSON_NAME]"
click at [496, 123] on button "Drop in" at bounding box center [499, 118] width 48 height 17
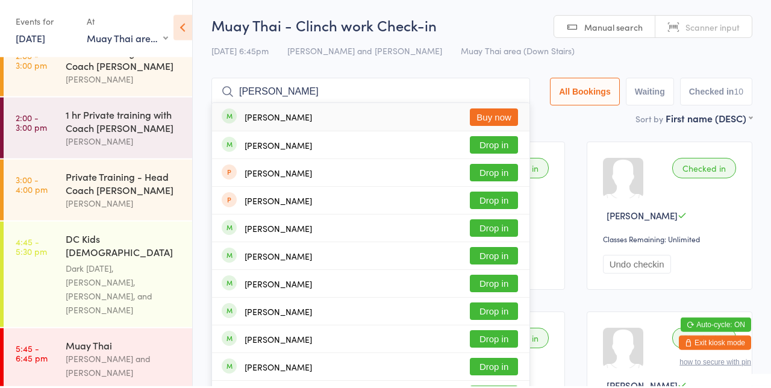
click at [452, 96] on input "[PERSON_NAME]" at bounding box center [370, 94] width 319 height 28
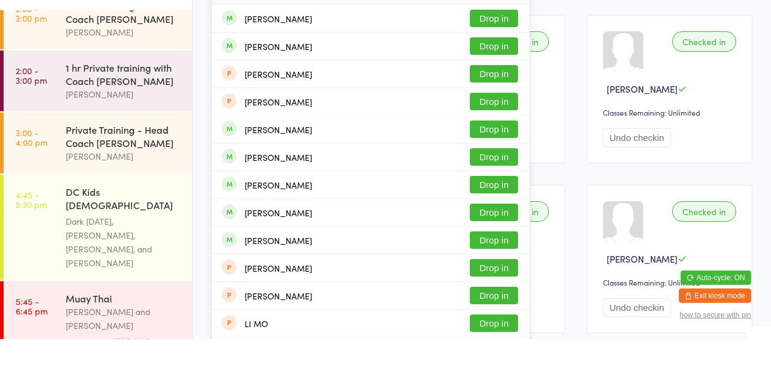
scroll to position [80, 0]
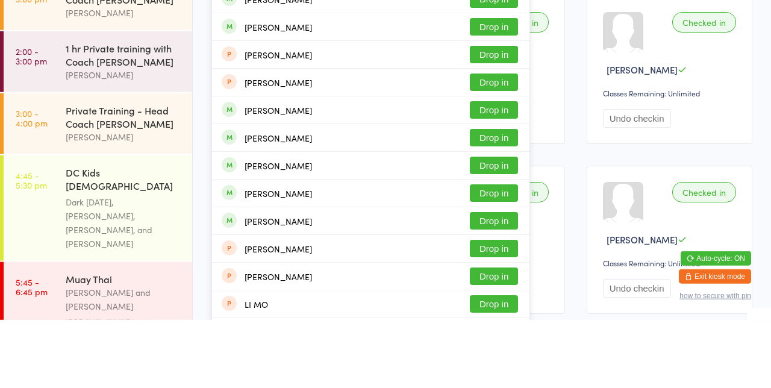
type input "[PERSON_NAME]"
click at [506, 98] on button "Drop in" at bounding box center [494, 94] width 48 height 17
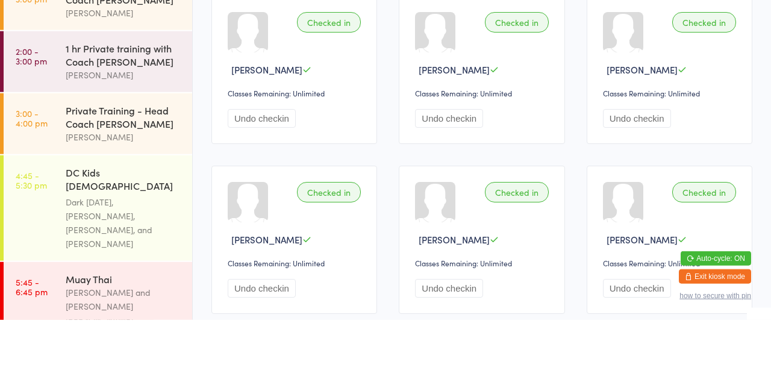
scroll to position [10, 0]
